Goal: Obtain resource: Obtain resource

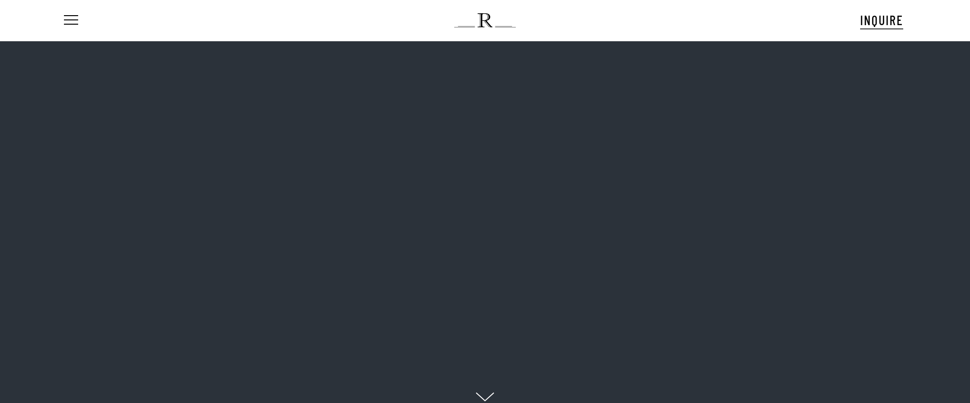
scroll to position [81, 0]
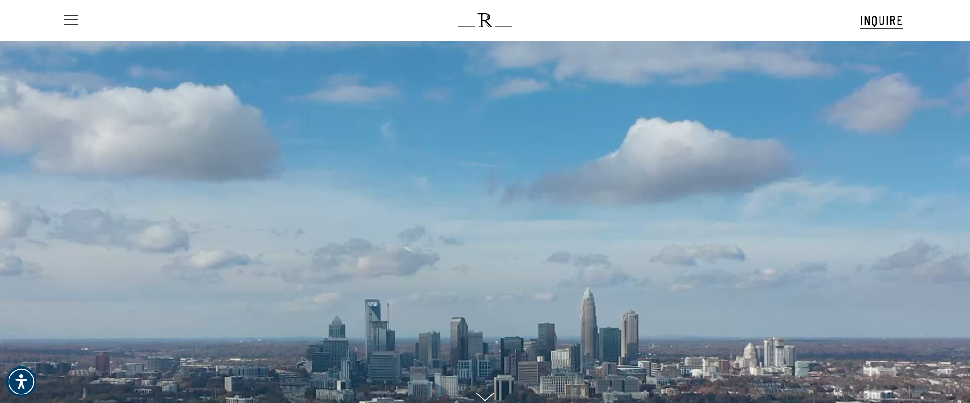
click at [72, 20] on span "Navigation Menu" at bounding box center [71, 20] width 10 height 13
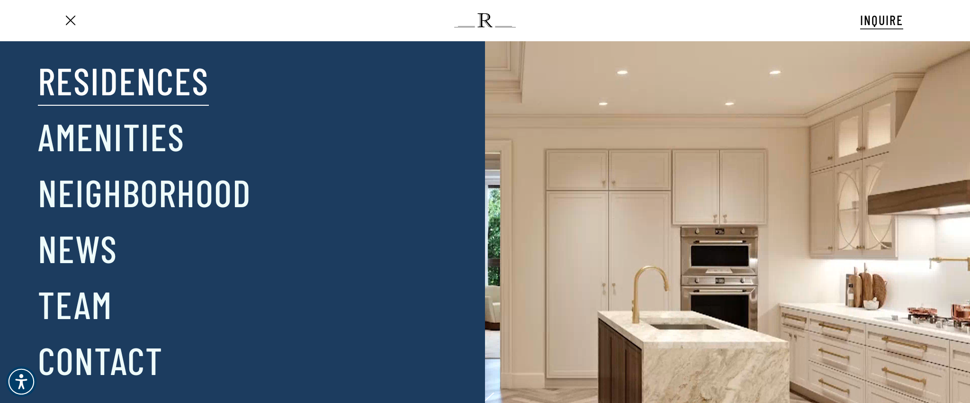
click at [106, 80] on link "Residences" at bounding box center [123, 79] width 171 height 49
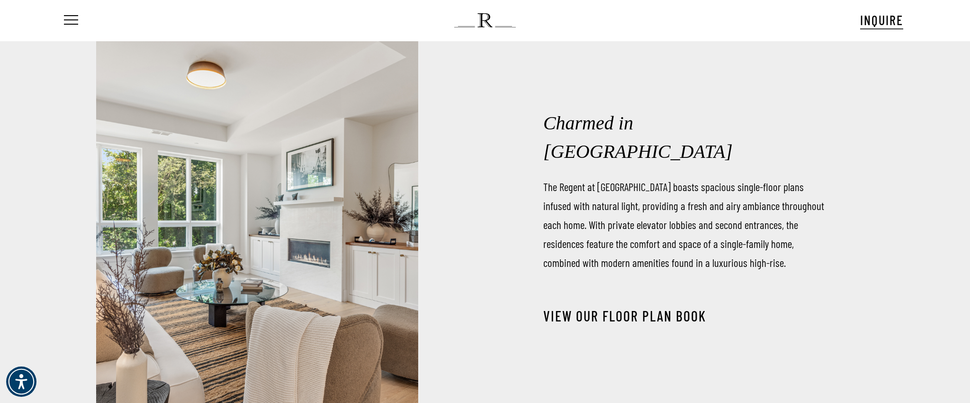
click at [607, 307] on link "View our Floor Plan Book" at bounding box center [624, 315] width 163 height 17
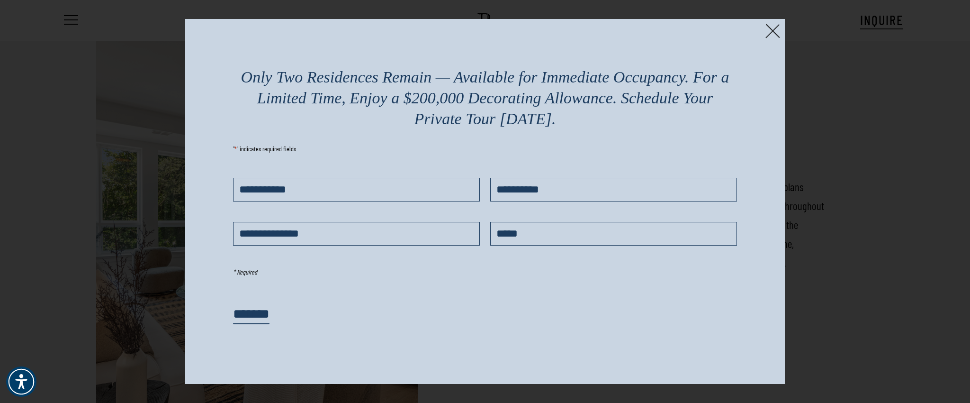
click at [774, 32] on img at bounding box center [772, 31] width 15 height 15
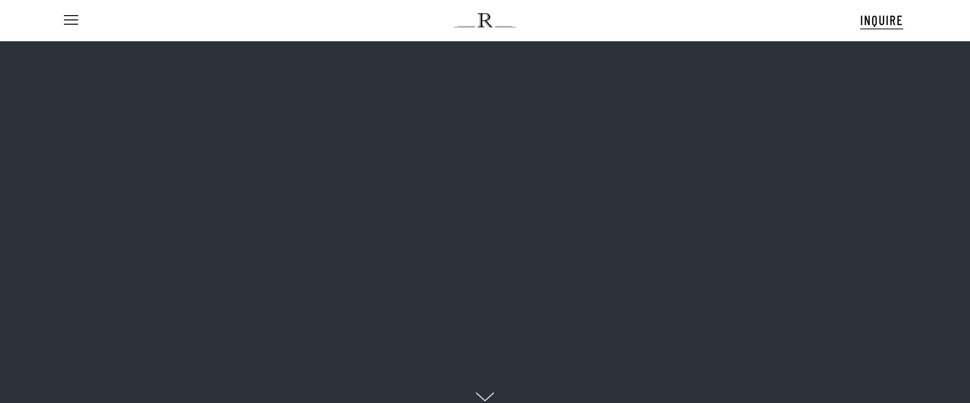
scroll to position [81, 0]
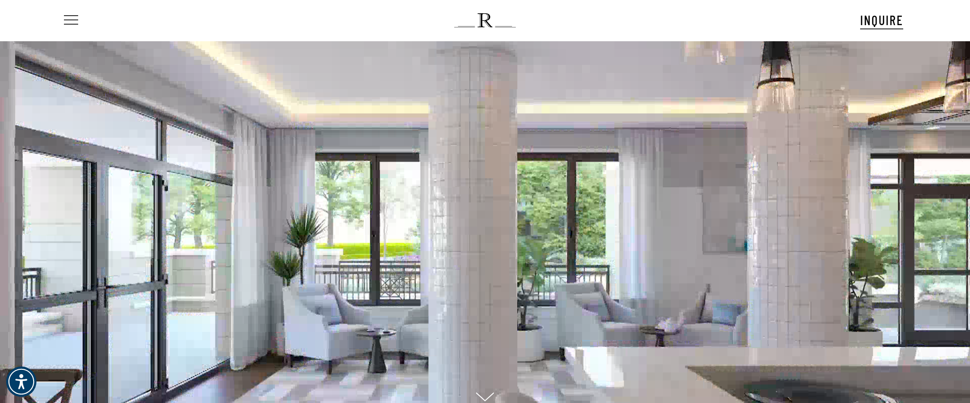
click at [73, 21] on span "Navigation Menu" at bounding box center [71, 20] width 10 height 13
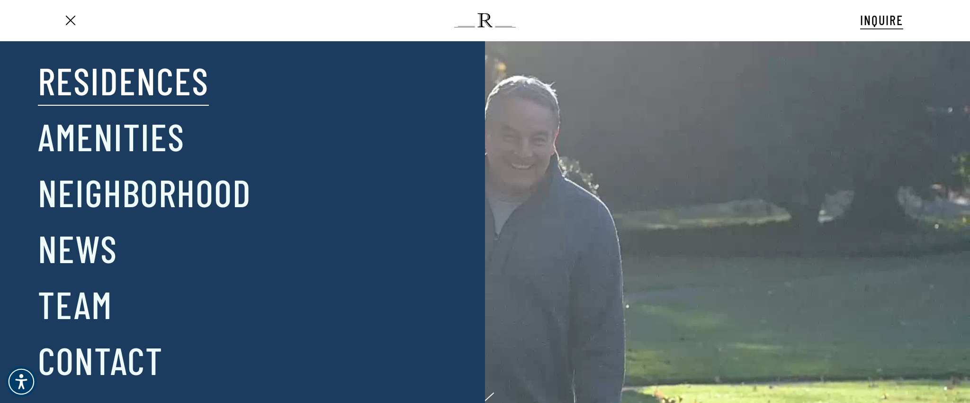
click at [96, 76] on link "Residences" at bounding box center [123, 79] width 171 height 49
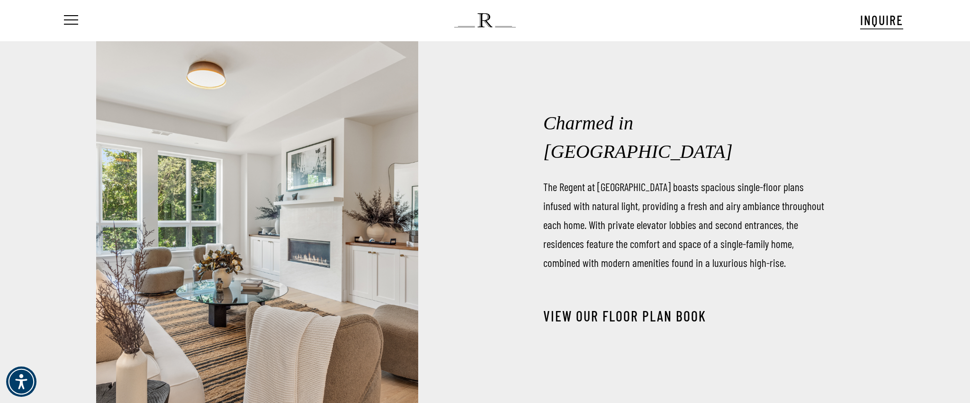
click at [575, 307] on link "View our Floor Plan Book" at bounding box center [624, 315] width 163 height 17
